Goal: Task Accomplishment & Management: Use online tool/utility

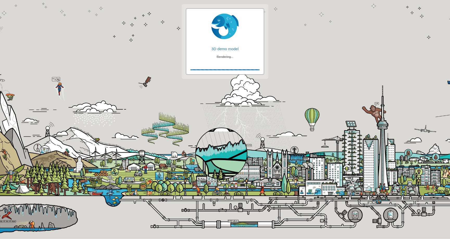
checkbox input "false"
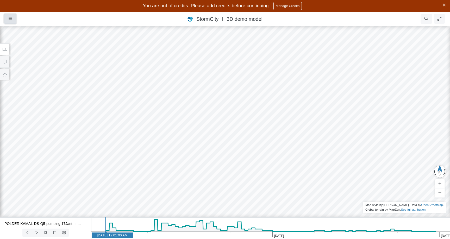
click at [10, 19] on icon "button" at bounding box center [10, 19] width 3 height 4
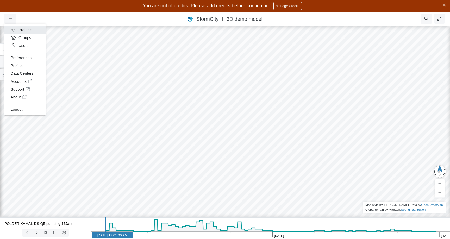
click at [24, 32] on link "Projects" at bounding box center [24, 30] width 41 height 8
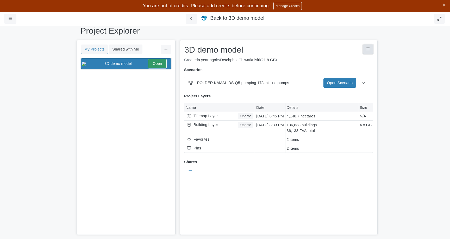
click at [371, 50] on button "Project Controls" at bounding box center [368, 49] width 10 height 9
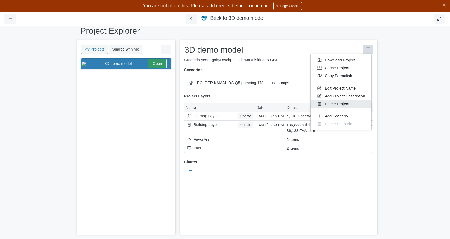
click at [339, 106] on link "Delete Project" at bounding box center [341, 104] width 61 height 8
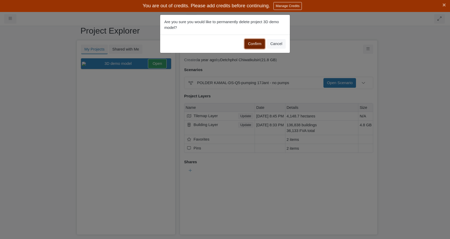
click at [250, 45] on button "Confirm" at bounding box center [255, 43] width 20 height 9
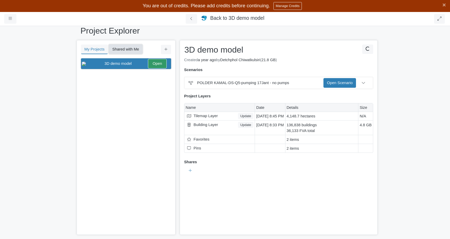
click at [126, 51] on button "Shared with Me" at bounding box center [126, 49] width 34 height 9
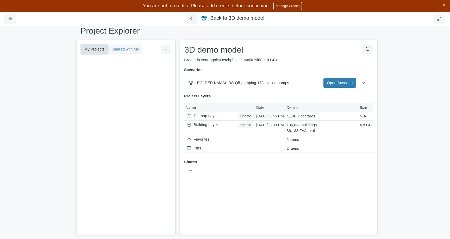
click at [97, 51] on button "My Projects" at bounding box center [94, 49] width 27 height 9
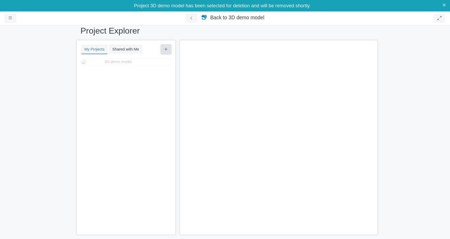
click at [163, 49] on button at bounding box center [166, 49] width 10 height 9
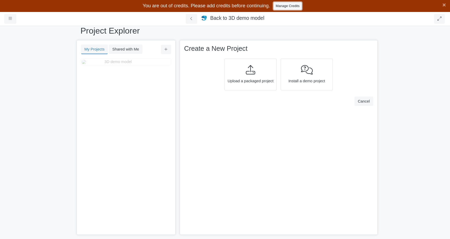
click at [279, 5] on link "Manage Credits" at bounding box center [287, 6] width 28 height 8
click at [166, 51] on icon at bounding box center [165, 49] width 3 height 4
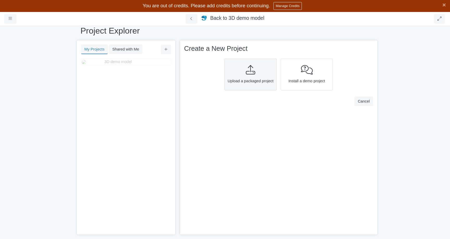
click at [242, 78] on div "Upload a packaged project" at bounding box center [250, 75] width 52 height 32
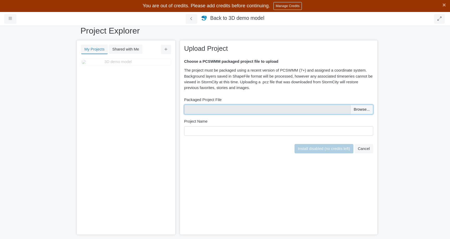
click at [365, 112] on input "file" at bounding box center [278, 109] width 189 height 9
type input "C:\fakepath\2D Nodes.SHP"
type input "2D Nodes.SHP"
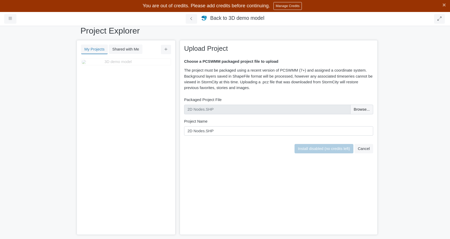
click at [346, 140] on div "Install disabled (no credits left) Cancel" at bounding box center [279, 147] width 192 height 14
click at [362, 149] on button "Cancel" at bounding box center [363, 148] width 19 height 9
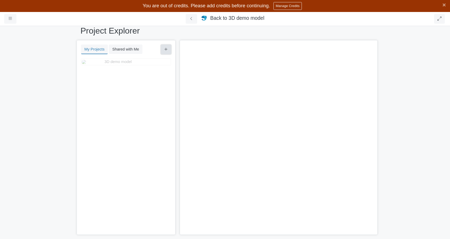
click at [165, 49] on icon at bounding box center [166, 49] width 3 height 3
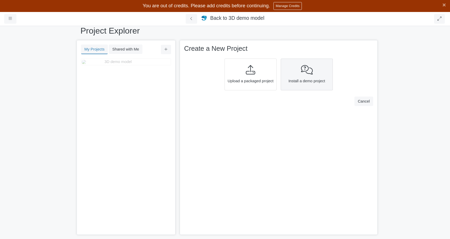
click at [289, 69] on div at bounding box center [307, 70] width 48 height 10
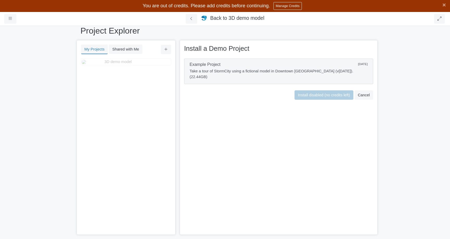
click at [307, 72] on p "Take a tour of StormCity using a fictional model in Downtown Vancouver (v9 - Ap…" at bounding box center [279, 73] width 178 height 11
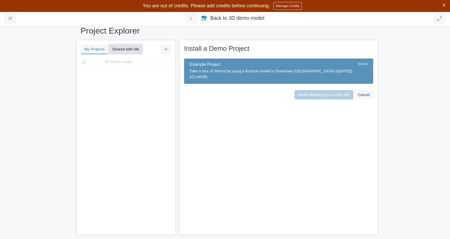
click at [114, 46] on button "Shared with Me" at bounding box center [126, 49] width 34 height 9
click at [92, 50] on button "My Projects" at bounding box center [94, 49] width 27 height 9
click at [105, 61] on div "3D demo model" at bounding box center [124, 62] width 85 height 6
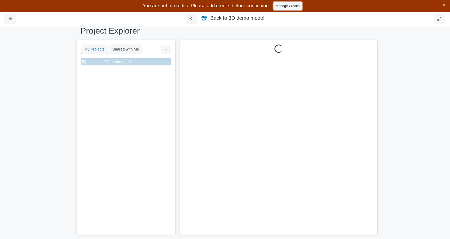
click at [287, 9] on link "Manage Credits" at bounding box center [287, 6] width 28 height 8
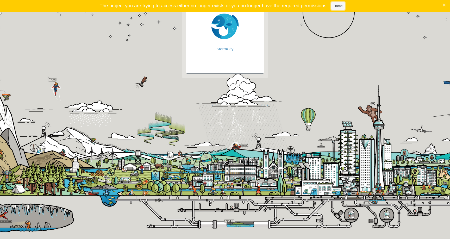
click at [340, 5] on link "Home" at bounding box center [338, 6] width 14 height 8
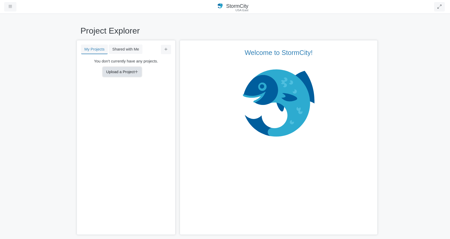
click at [113, 72] on button "Upload a Project" at bounding box center [122, 71] width 39 height 9
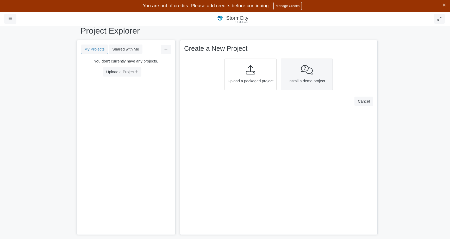
click at [310, 82] on span "Install a demo project" at bounding box center [307, 81] width 48 height 6
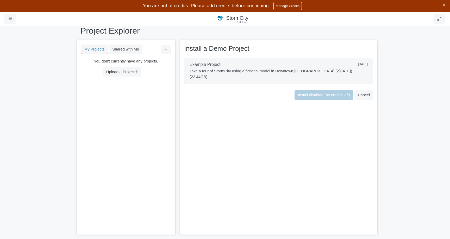
click at [349, 69] on p "Take a tour of StormCity using a fictional model in Downtown Vancouver (v9 - Ap…" at bounding box center [279, 73] width 178 height 11
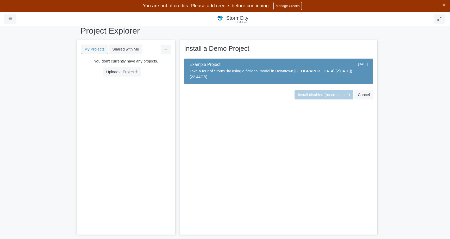
click at [276, 70] on p "Take a tour of StormCity using a fictional model in Downtown Vancouver (v9 - Ap…" at bounding box center [279, 73] width 178 height 11
click at [360, 92] on button "Cancel" at bounding box center [363, 94] width 19 height 9
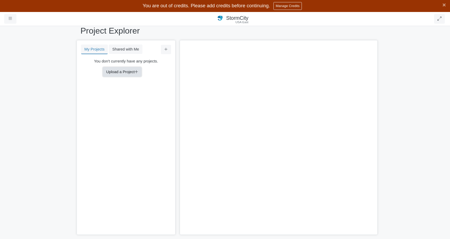
click at [138, 73] on icon at bounding box center [136, 72] width 3 height 4
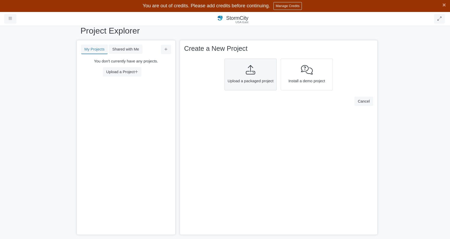
click at [259, 77] on div "Upload a packaged project" at bounding box center [250, 75] width 52 height 32
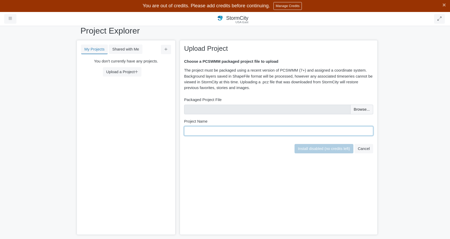
click at [302, 130] on input "text" at bounding box center [278, 130] width 189 height 9
drag, startPoint x: 301, startPoint y: 131, endPoint x: 310, endPoint y: 127, distance: 10.4
click at [301, 131] on input "text" at bounding box center [278, 130] width 189 height 9
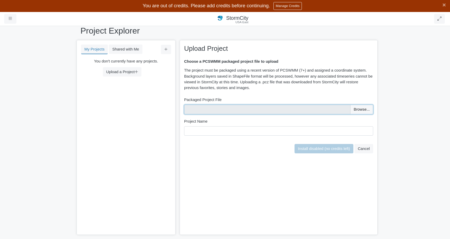
click at [324, 110] on input "file" at bounding box center [278, 109] width 189 height 9
type input "C:\fakepath\2D Nodes.SHP"
type input "2D Nodes.SHP"
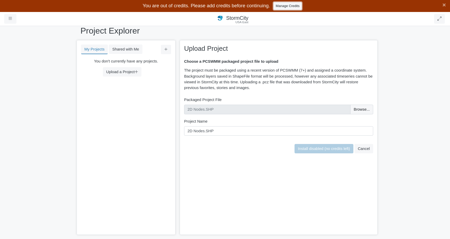
click at [294, 4] on link "Manage Credits" at bounding box center [287, 6] width 28 height 8
click at [281, 5] on link "Manage Credits" at bounding box center [287, 6] width 28 height 8
